Goal: Transaction & Acquisition: Purchase product/service

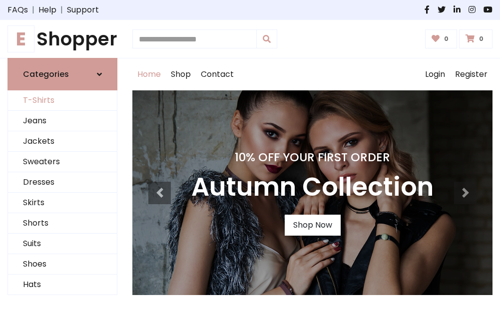
click at [62, 101] on link "T-Shirts" at bounding box center [62, 100] width 109 height 20
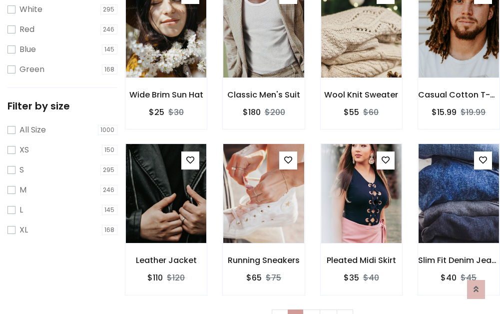
scroll to position [18, 0]
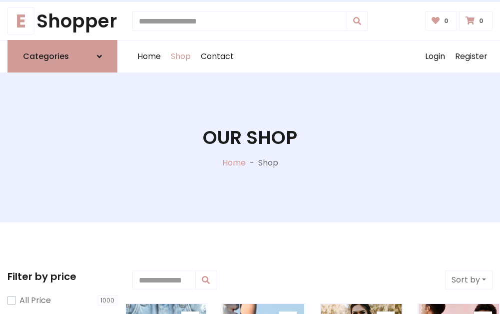
click at [250, 147] on h1 "Our Shop" at bounding box center [250, 137] width 94 height 22
click at [312, 56] on div "Home Shop Contact Log out Login Register" at bounding box center [312, 56] width 360 height 32
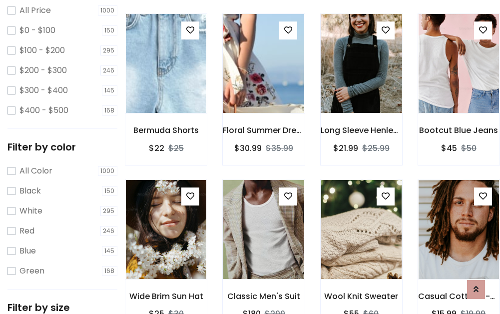
click at [361, 82] on img at bounding box center [361, 64] width 96 height 240
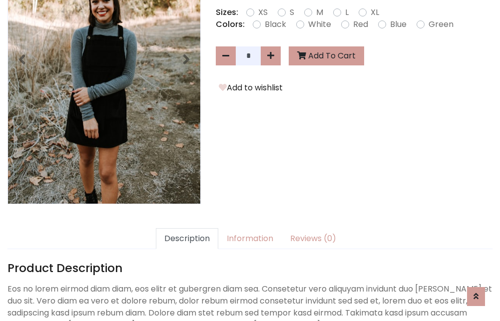
scroll to position [244, 0]
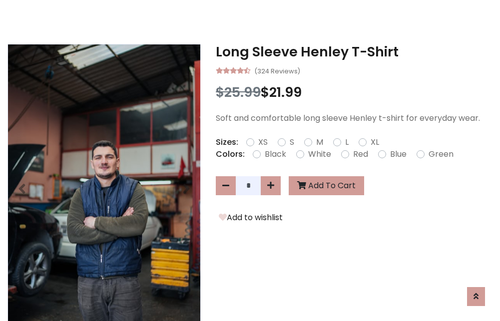
click at [354, 52] on h3 "Long Sleeve Henley T-Shirt" at bounding box center [354, 52] width 277 height 16
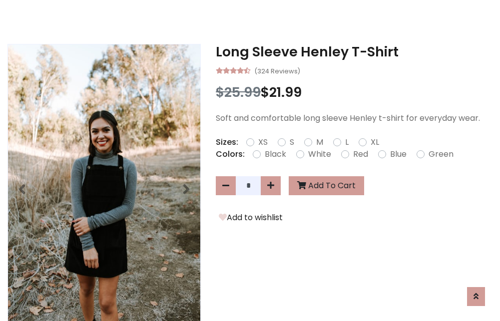
click at [354, 52] on h3 "Long Sleeve Henley T-Shirt" at bounding box center [354, 52] width 277 height 16
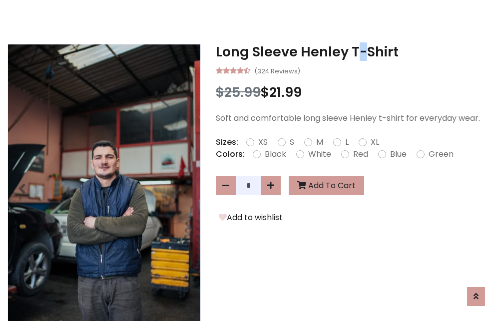
click at [354, 52] on h3 "Long Sleeve Henley T-Shirt" at bounding box center [354, 52] width 277 height 16
